Goal: Task Accomplishment & Management: Manage account settings

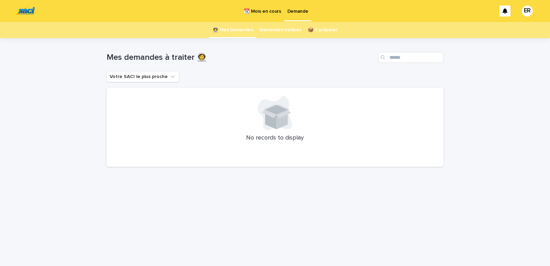
click at [260, 10] on p "📆 Mois en cours" at bounding box center [262, 7] width 37 height 14
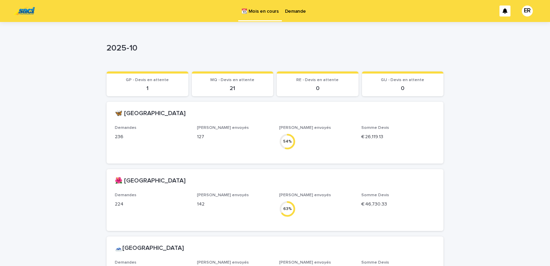
click at [293, 12] on p "Demande" at bounding box center [295, 7] width 21 height 14
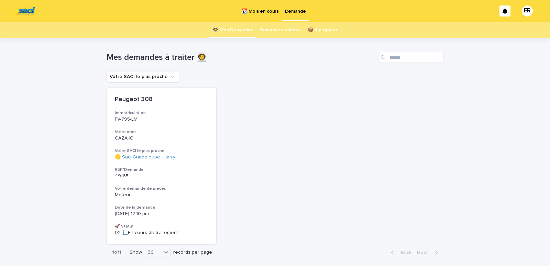
click at [282, 30] on link "Demandes traitées" at bounding box center [280, 30] width 42 height 16
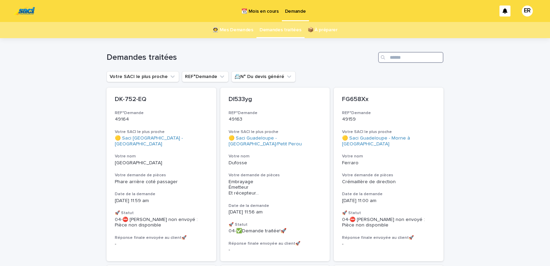
paste input "*****"
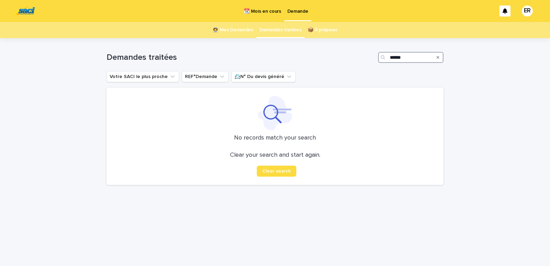
type input "*****"
click at [280, 27] on link "Demandes traitées" at bounding box center [280, 30] width 42 height 16
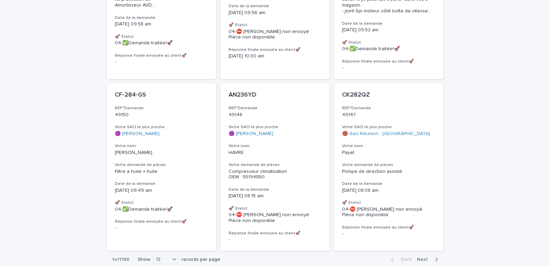
scroll to position [574, 0]
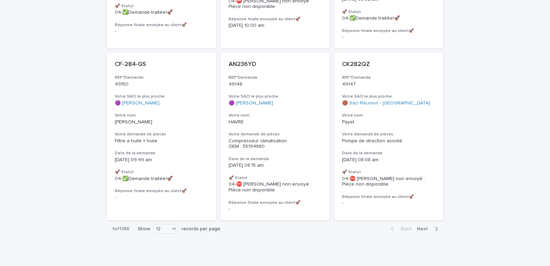
click at [420, 226] on span "Next" at bounding box center [424, 228] width 15 height 5
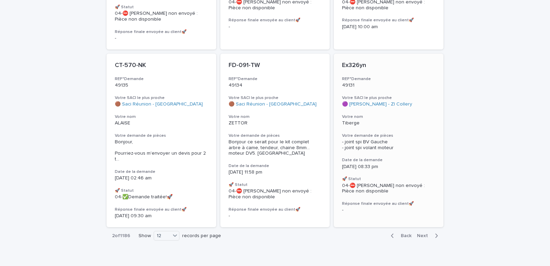
scroll to position [568, 0]
click at [417, 233] on span "Next" at bounding box center [424, 235] width 15 height 5
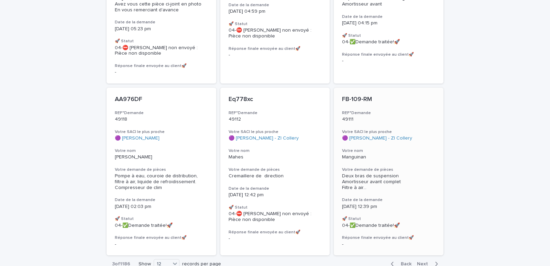
scroll to position [568, 0]
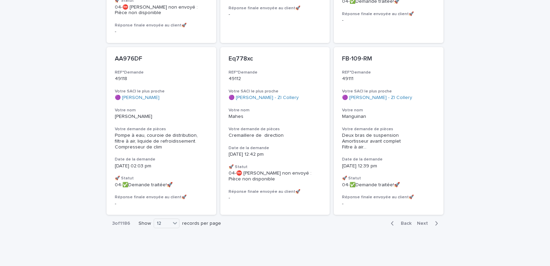
click at [403, 224] on span "Back" at bounding box center [404, 223] width 15 height 5
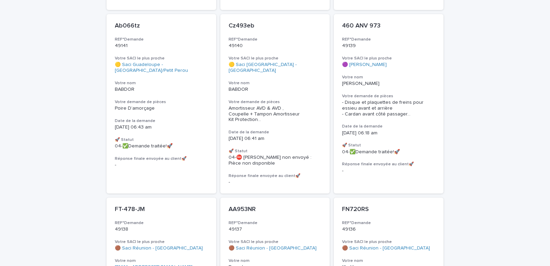
scroll to position [241, 0]
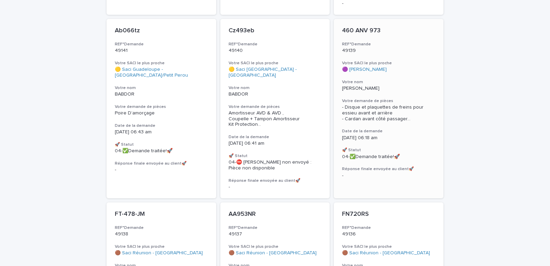
click at [379, 86] on p "[PERSON_NAME]" at bounding box center [388, 89] width 93 height 6
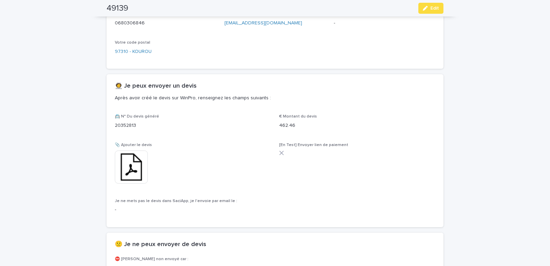
scroll to position [409, 0]
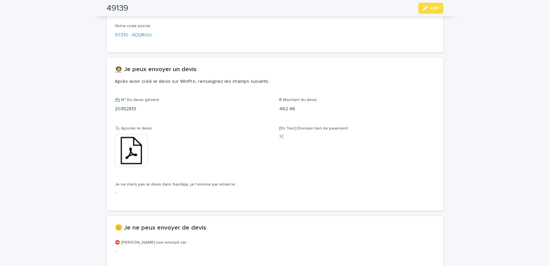
click at [133, 144] on img at bounding box center [131, 150] width 33 height 33
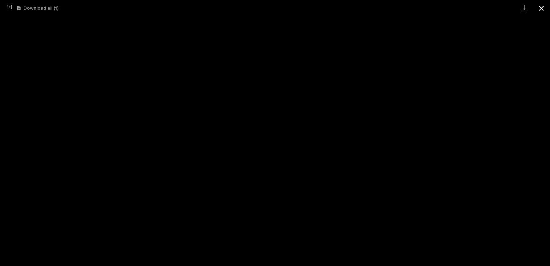
click at [539, 8] on button "Close gallery" at bounding box center [541, 8] width 17 height 16
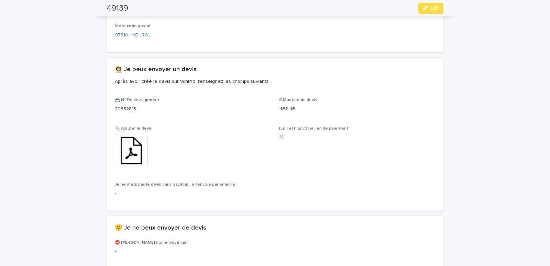
click at [133, 143] on img at bounding box center [131, 150] width 33 height 33
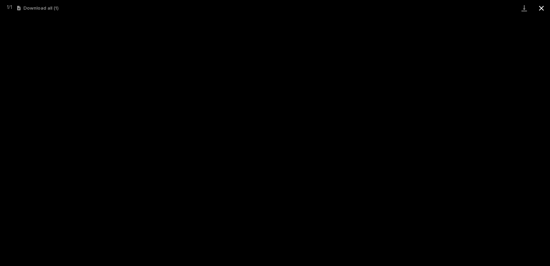
click at [539, 9] on button "Close gallery" at bounding box center [541, 8] width 17 height 16
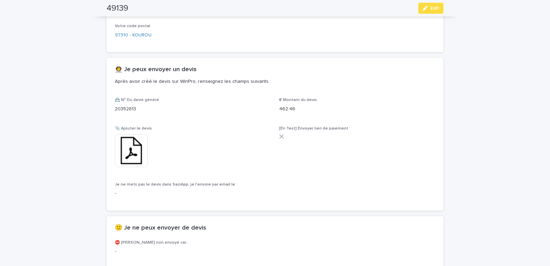
click at [126, 149] on img at bounding box center [131, 150] width 33 height 33
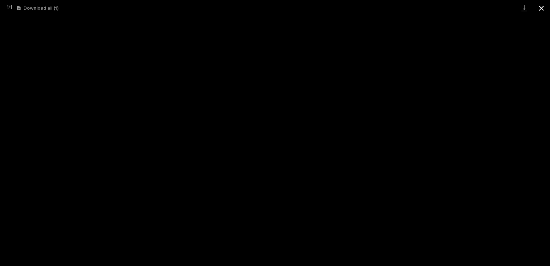
click at [540, 8] on button "Close gallery" at bounding box center [541, 8] width 17 height 16
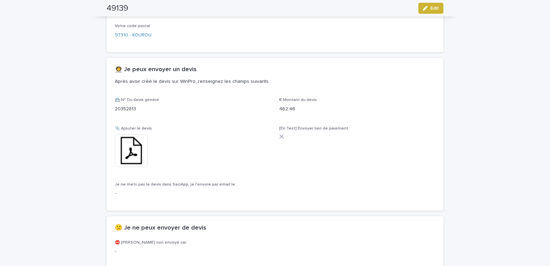
click at [433, 8] on span "Edit" at bounding box center [434, 8] width 9 height 5
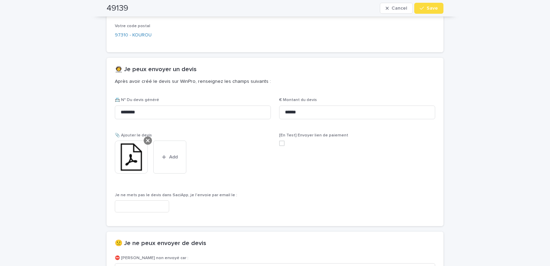
click at [146, 140] on icon at bounding box center [147, 140] width 3 height 3
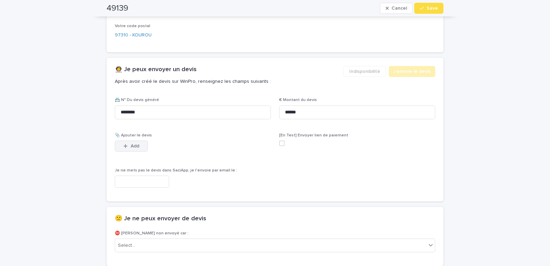
click at [125, 145] on icon "button" at bounding box center [125, 146] width 4 height 5
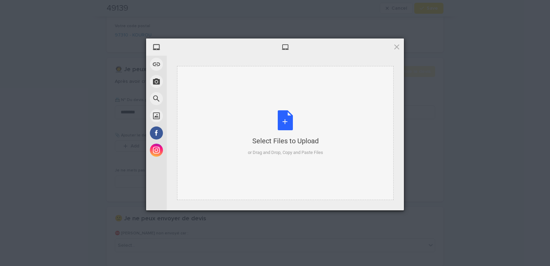
click at [243, 100] on div "Select Files to Upload or Drag and Drop, Copy and Paste Files" at bounding box center [285, 133] width 216 height 134
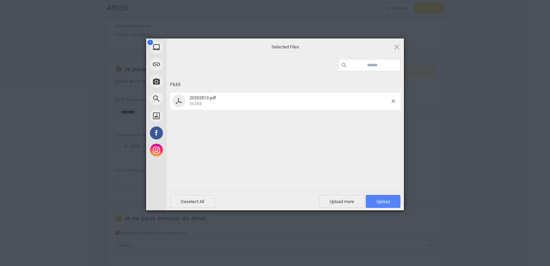
click at [375, 201] on span "Upload 1" at bounding box center [383, 201] width 35 height 13
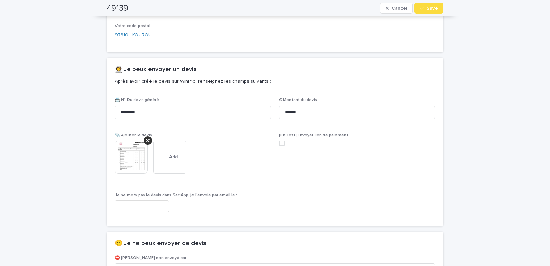
scroll to position [414, 0]
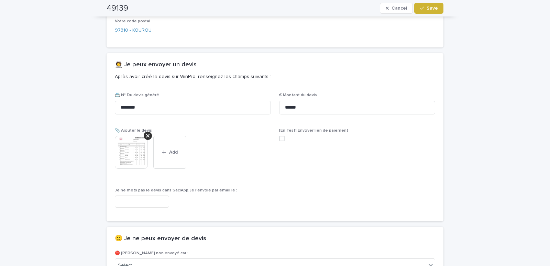
click at [435, 9] on span "Save" at bounding box center [431, 8] width 11 height 5
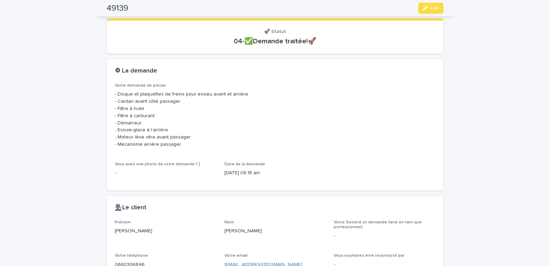
scroll to position [0, 0]
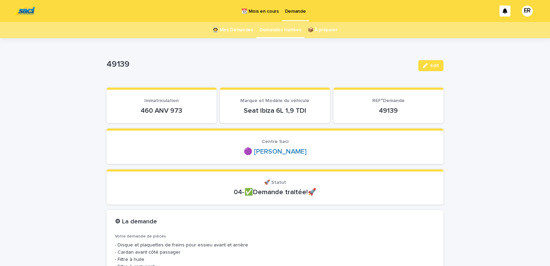
click at [235, 25] on link "👩‍🚀 Mes Demandes" at bounding box center [232, 30] width 41 height 16
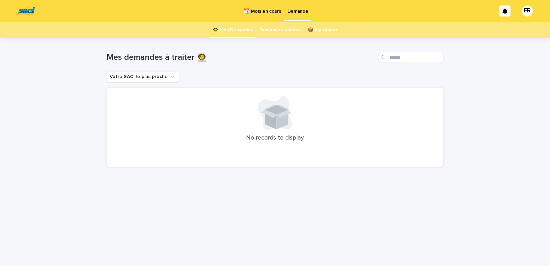
click at [254, 9] on p "📆 Mois en cours" at bounding box center [262, 7] width 37 height 14
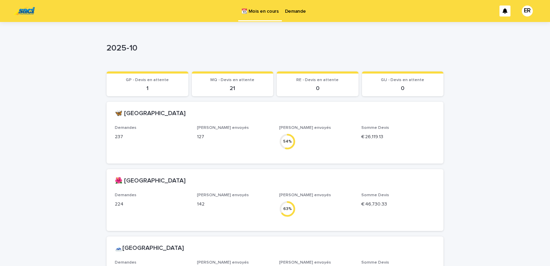
click at [287, 11] on p "Demande" at bounding box center [295, 7] width 21 height 14
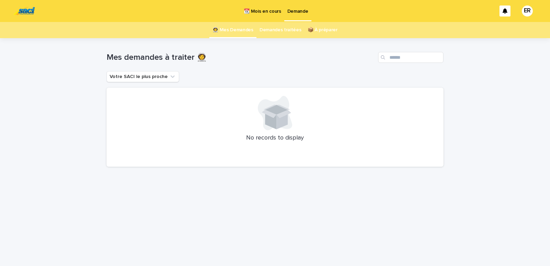
click at [246, 10] on p "📆 Mois en cours" at bounding box center [262, 7] width 37 height 14
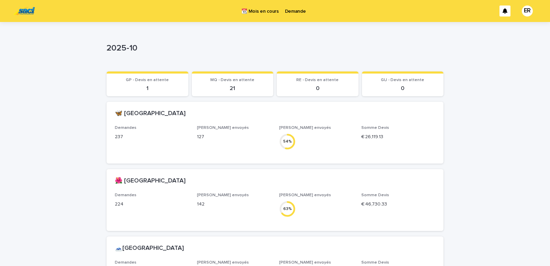
click at [288, 10] on p "Demande" at bounding box center [295, 7] width 21 height 14
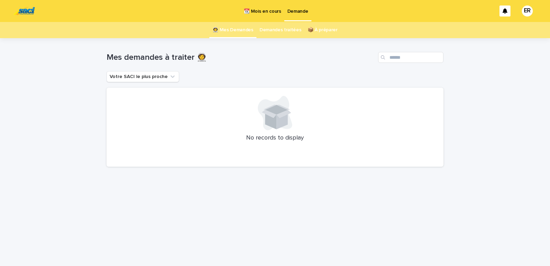
click at [260, 9] on p "📆 Mois en cours" at bounding box center [262, 7] width 37 height 14
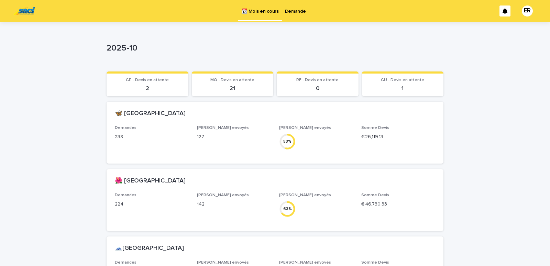
click at [290, 10] on p "Demande" at bounding box center [295, 7] width 21 height 14
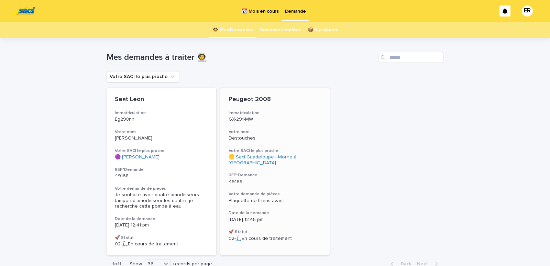
click at [263, 141] on div "Seat Leon Immatriculation Eg298nn Votre nom jean baptiste Votre SACI le plus pr…" at bounding box center [275, 172] width 337 height 168
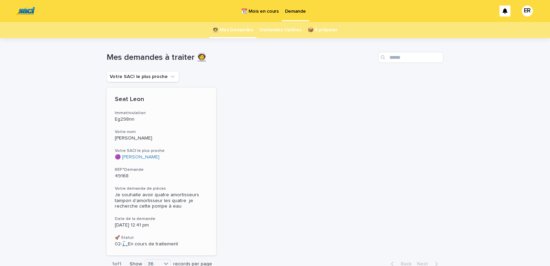
click at [138, 126] on div "Seat Leon Immatriculation Eg298nn Votre nom jean baptiste Votre SACI le plus pr…" at bounding box center [162, 172] width 110 height 168
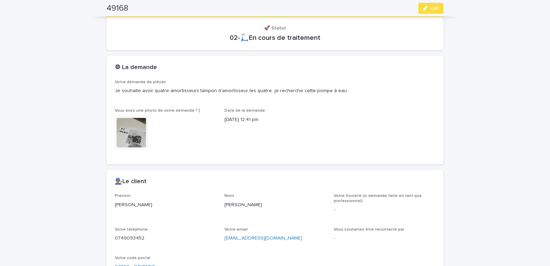
scroll to position [146, 0]
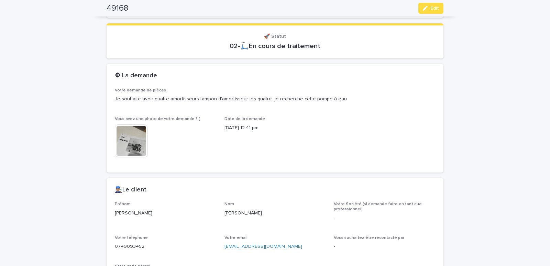
click at [128, 148] on img at bounding box center [131, 140] width 33 height 33
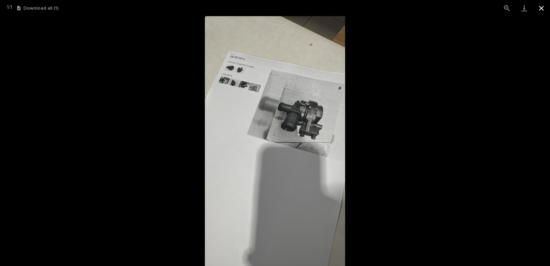
click at [540, 7] on button "Close gallery" at bounding box center [541, 8] width 17 height 16
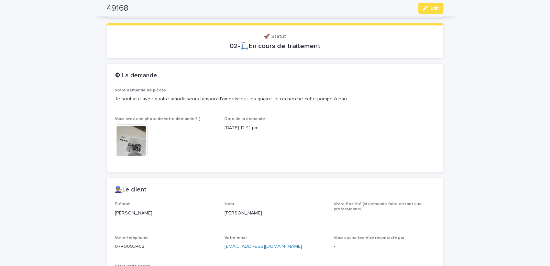
scroll to position [0, 0]
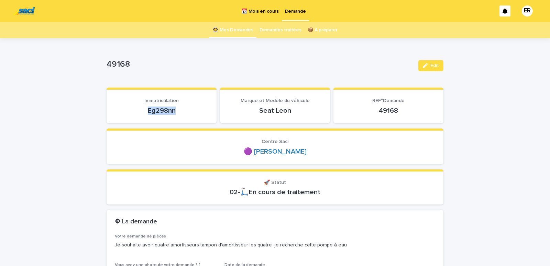
drag, startPoint x: 158, startPoint y: 110, endPoint x: 177, endPoint y: 109, distance: 18.6
click at [177, 109] on p "Eg298nn" at bounding box center [161, 111] width 93 height 8
copy p "Eg298nn"
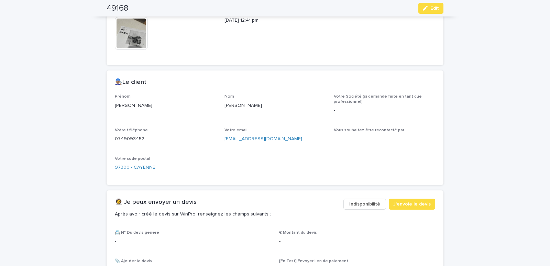
scroll to position [263, 0]
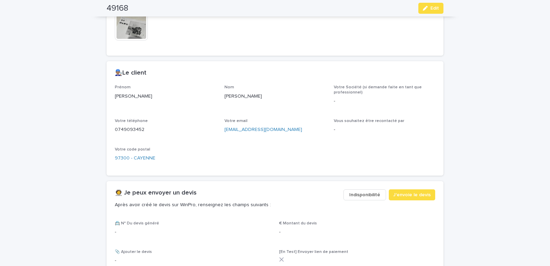
click at [367, 193] on span "Indisponibilité" at bounding box center [364, 194] width 31 height 7
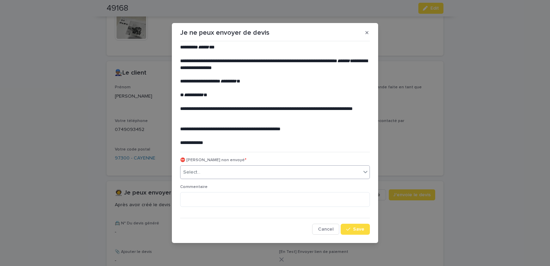
click at [241, 167] on div "Select..." at bounding box center [270, 172] width 180 height 11
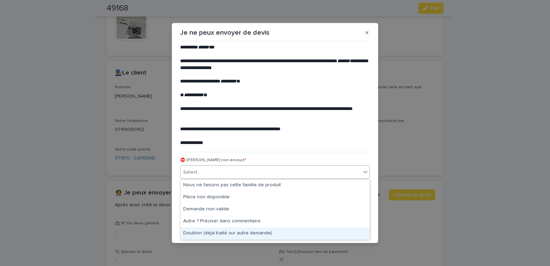
click at [211, 232] on div "Doublon (déjà traité sur autre demande)" at bounding box center [274, 233] width 189 height 12
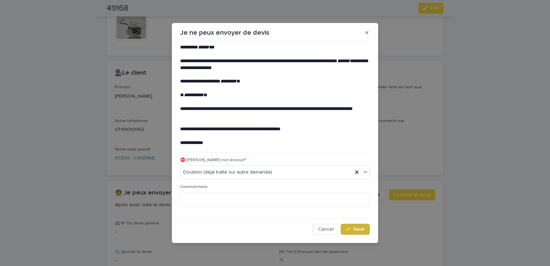
click at [348, 231] on icon "button" at bounding box center [348, 229] width 4 height 5
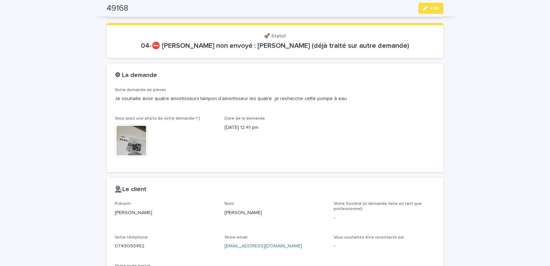
scroll to position [0, 0]
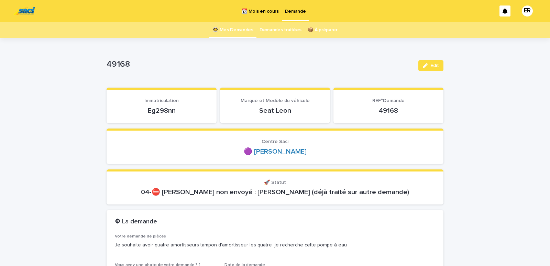
click at [224, 27] on link "👩‍🚀 Mes Demandes" at bounding box center [232, 30] width 41 height 16
